Goal: Information Seeking & Learning: Learn about a topic

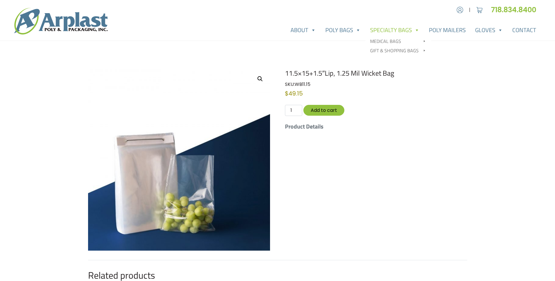
click at [378, 30] on link "Specialty Bags" at bounding box center [394, 30] width 59 height 12
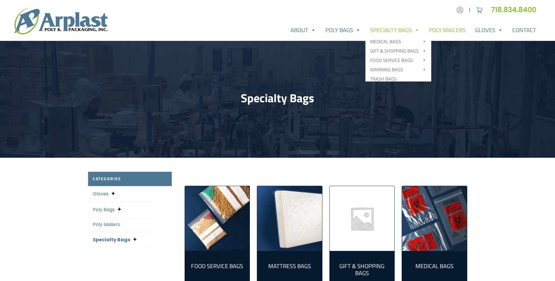
click at [441, 29] on link "Poly Mailers" at bounding box center [447, 30] width 46 height 12
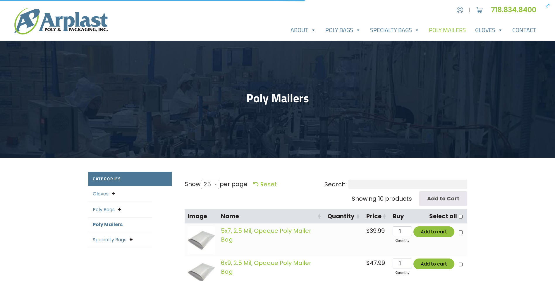
select select "25"
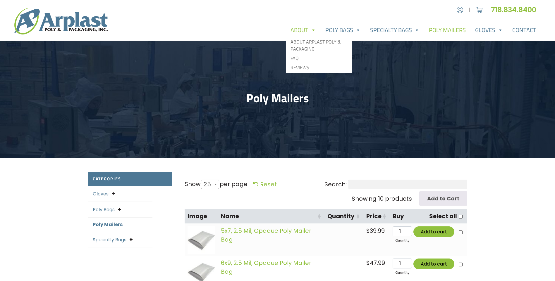
click at [305, 30] on link "About" at bounding box center [303, 30] width 35 height 12
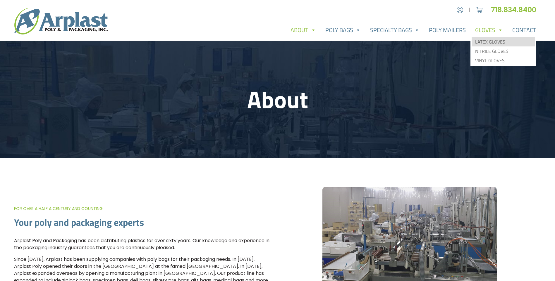
click at [487, 39] on link "Latex Gloves" at bounding box center [502, 41] width 63 height 9
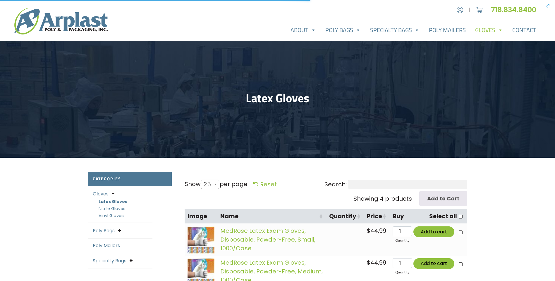
select select "25"
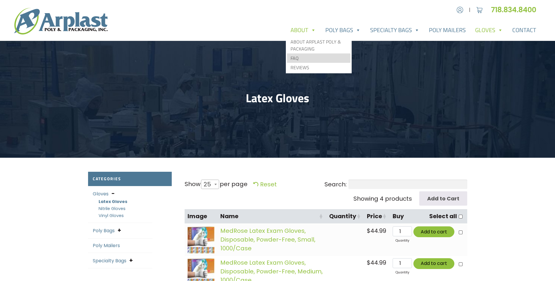
click at [298, 58] on link "FAQ" at bounding box center [318, 57] width 63 height 9
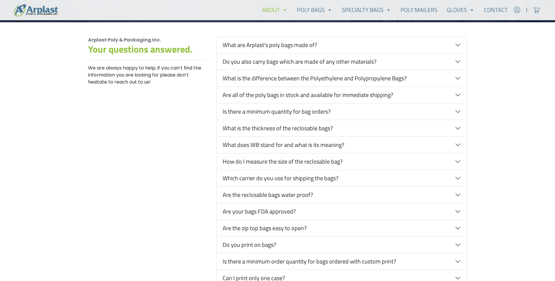
scroll to position [116, 0]
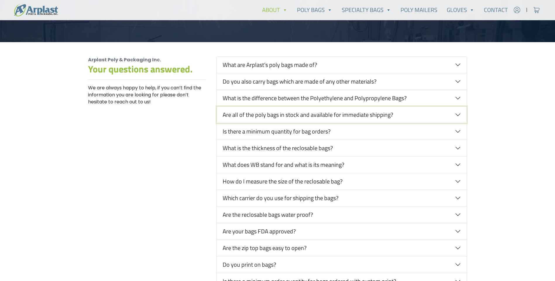
click at [457, 114] on button "Are all of the poly bags in stock and available for immediate shipping?" at bounding box center [342, 115] width 250 height 16
